Goal: Information Seeking & Learning: Learn about a topic

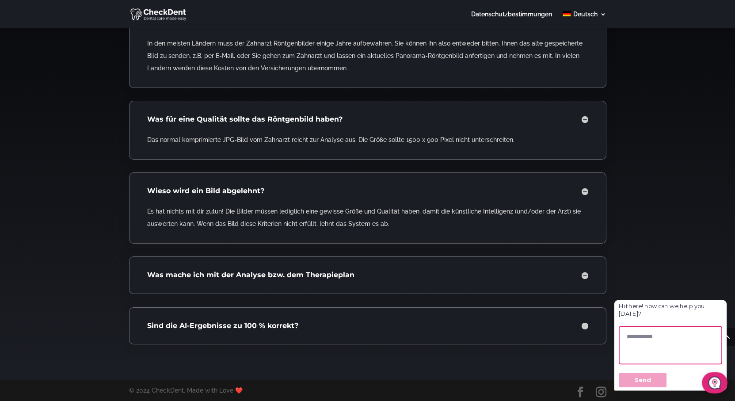
scroll to position [1812, 0]
click at [584, 278] on h4 "Was mache ich mit der Analyse bzw. dem Therapieplan" at bounding box center [367, 275] width 441 height 10
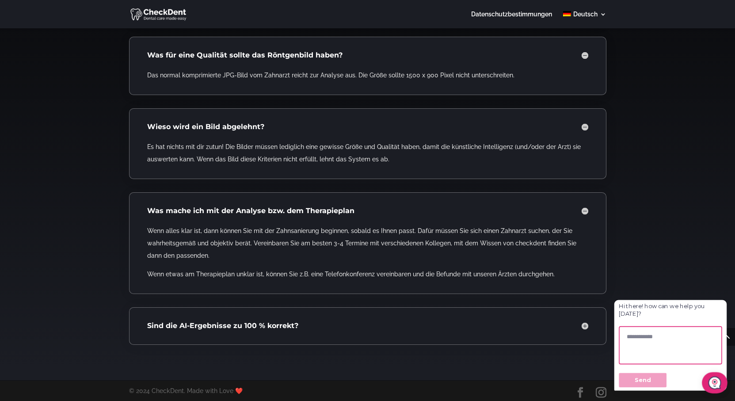
scroll to position [1877, 0]
click at [581, 324] on h4 "Sind die AI-Ergebnisse zu 100 % korrekt?" at bounding box center [367, 326] width 441 height 10
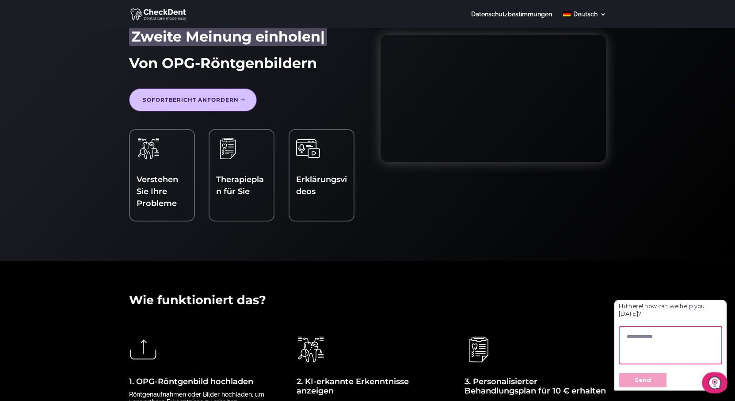
scroll to position [0, 0]
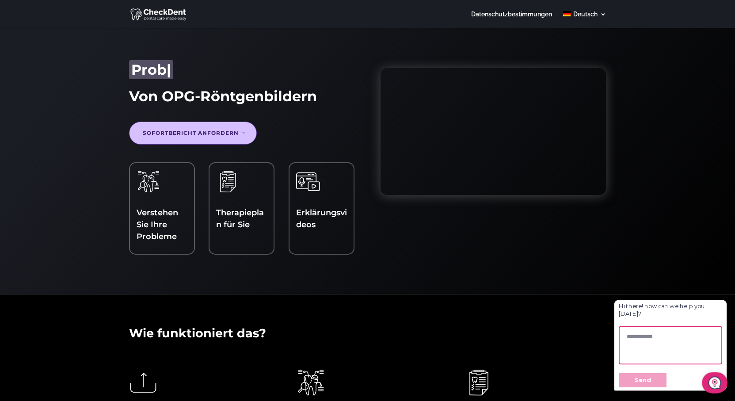
click at [202, 134] on link "Sofortbericht anfordern" at bounding box center [193, 133] width 128 height 23
